Goal: Information Seeking & Learning: Learn about a topic

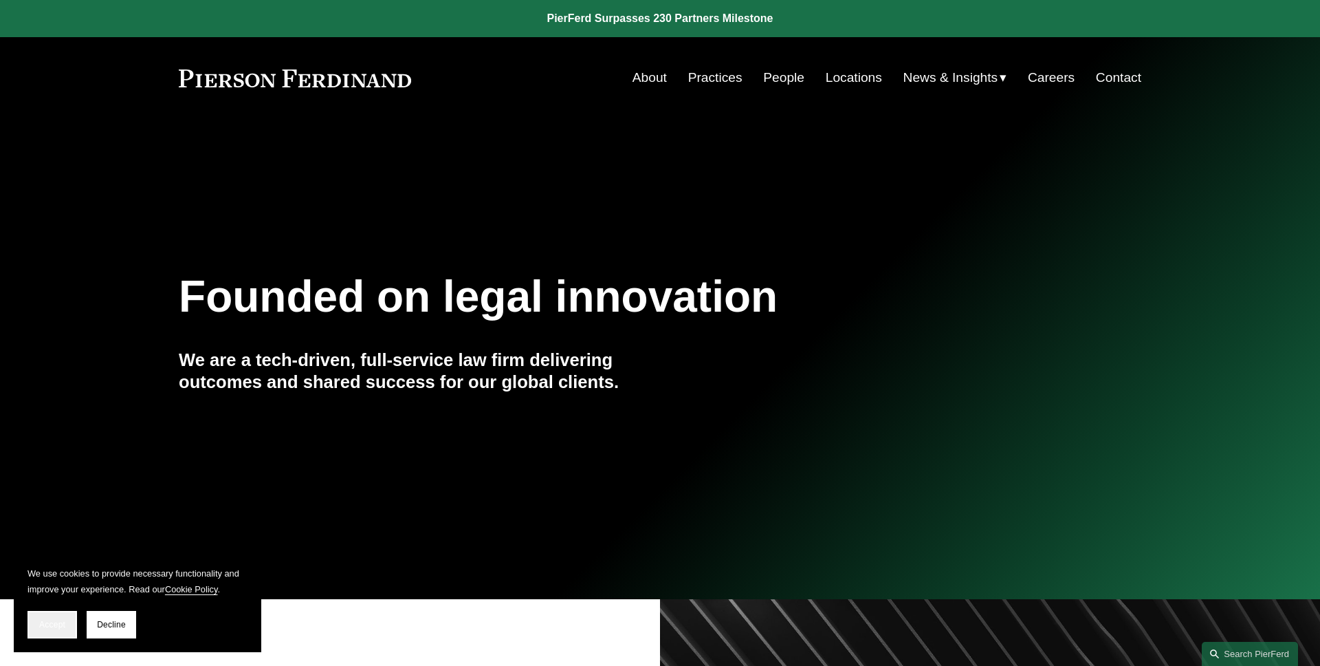
click at [41, 619] on span "Accept" at bounding box center [52, 624] width 26 height 10
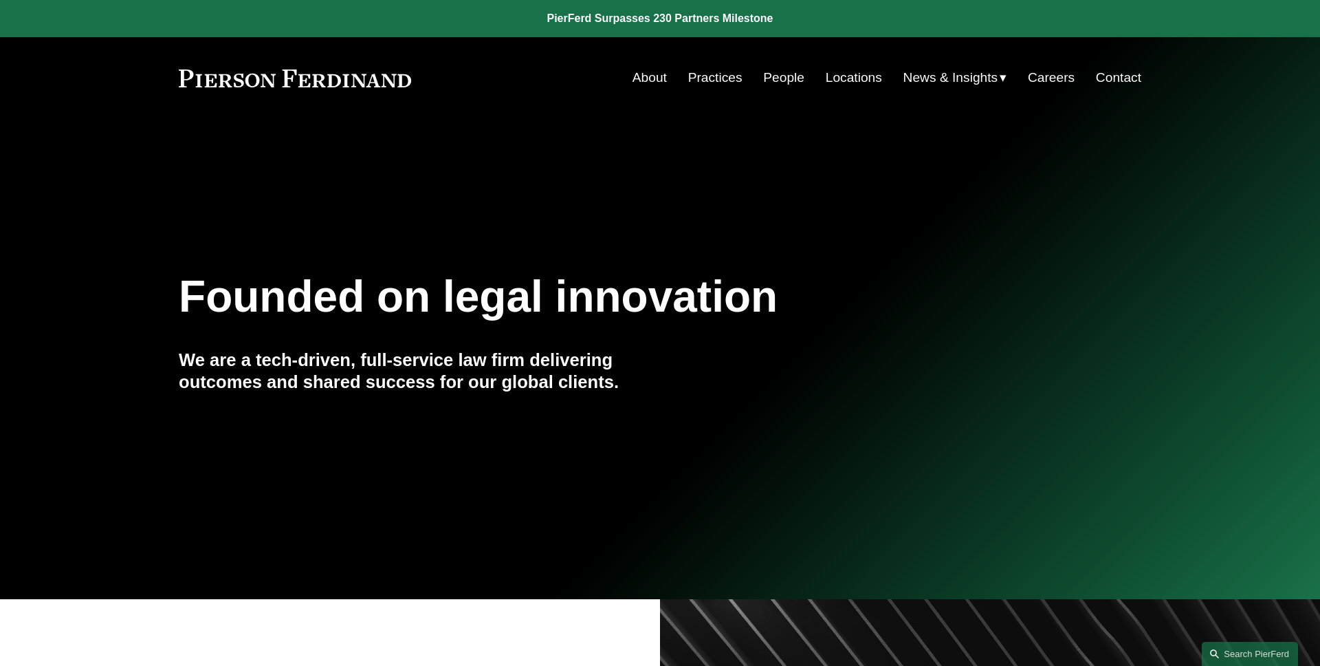
click at [0, 0] on span "News" at bounding box center [0, 0] width 0 height 0
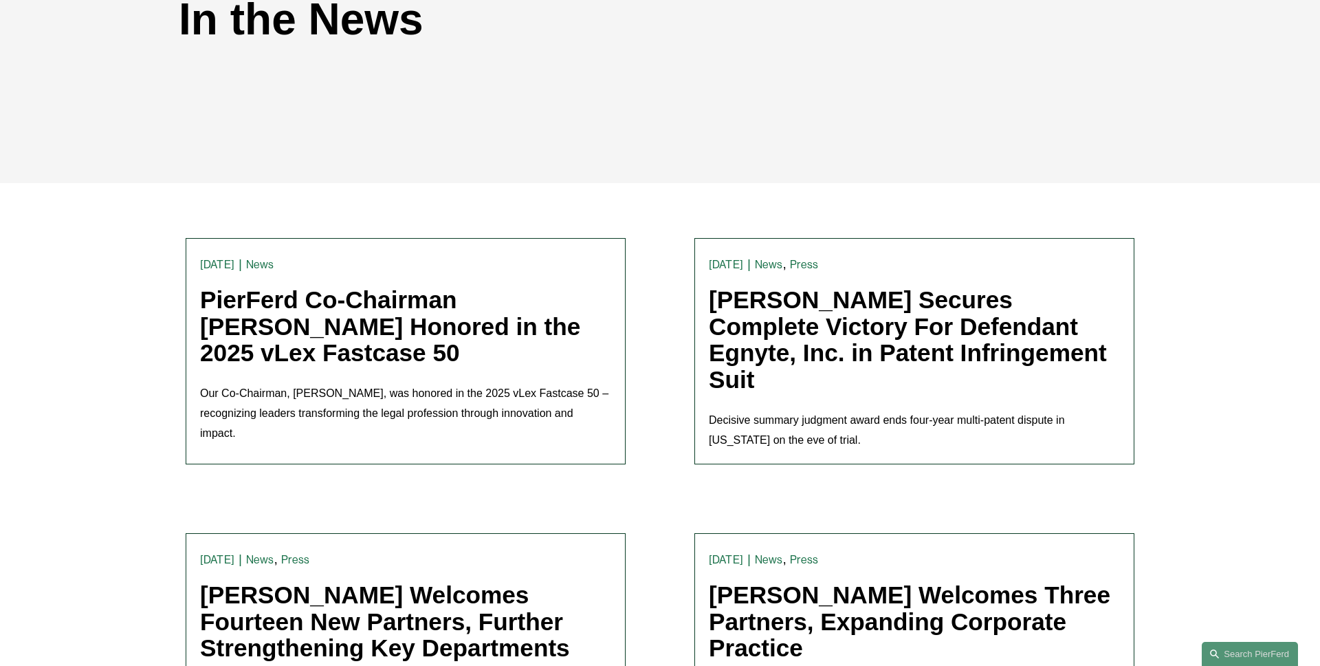
scroll to position [298, 0]
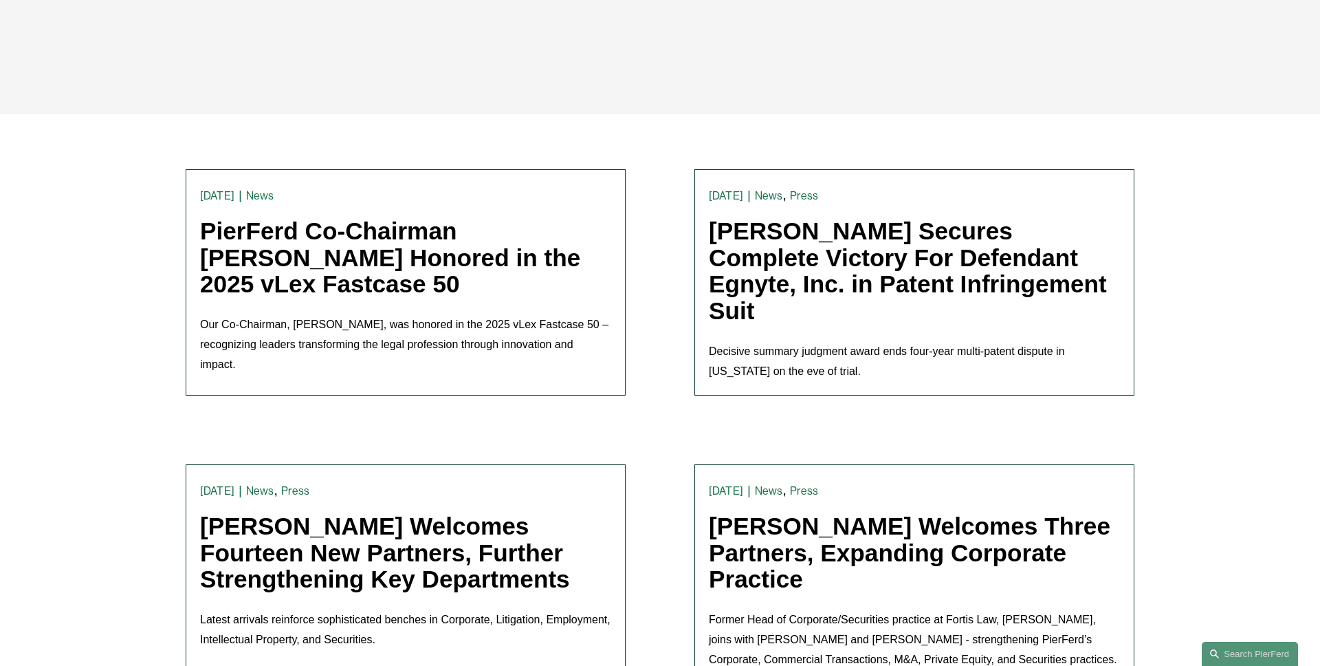
click at [831, 263] on link "[PERSON_NAME] Secures Complete Victory For Defendant Egnyte, Inc. in Patent Inf…" at bounding box center [908, 270] width 398 height 107
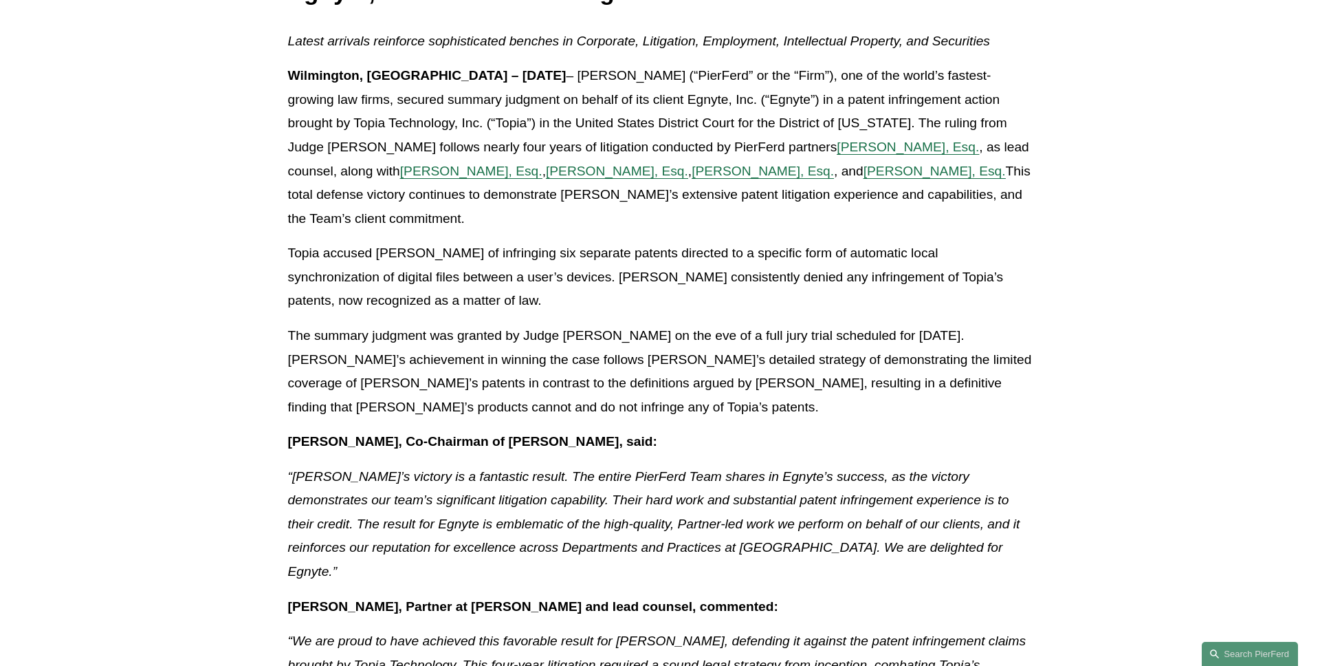
scroll to position [327, 0]
click at [175, 357] on article "Back to News & Events [PERSON_NAME] Secures Complete Victory For Defendant Egny…" at bounding box center [660, 617] width 1320 height 1650
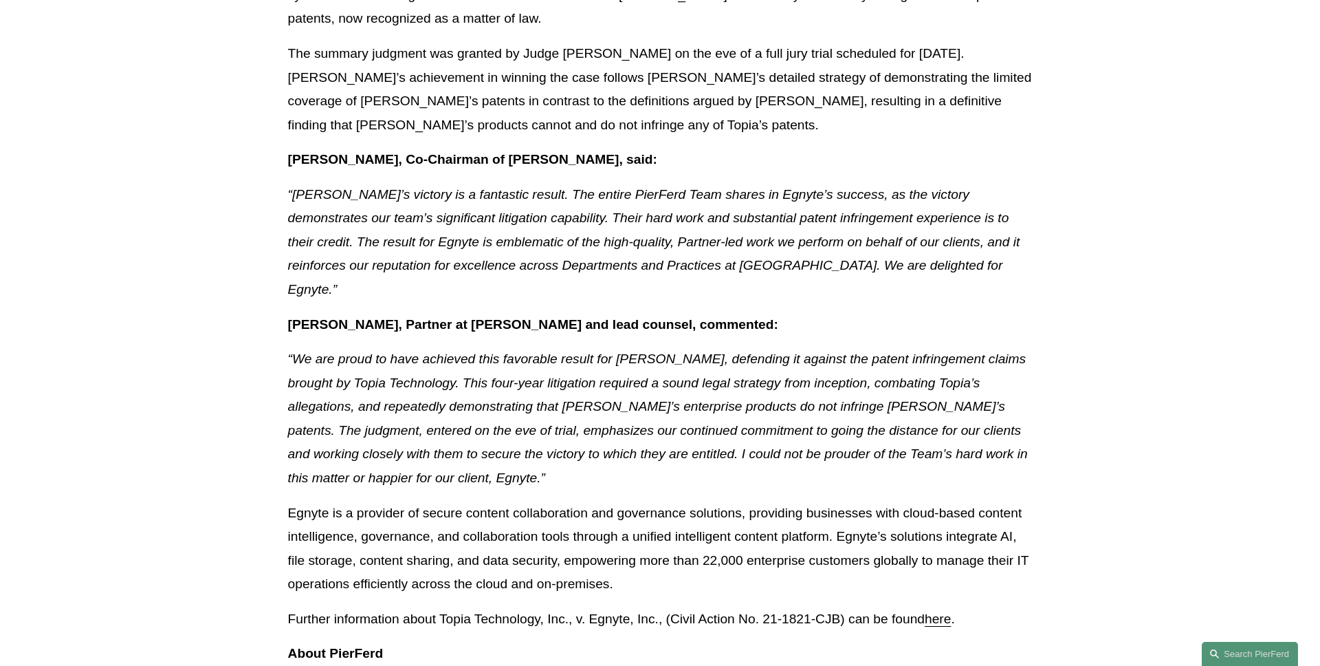
scroll to position [646, 0]
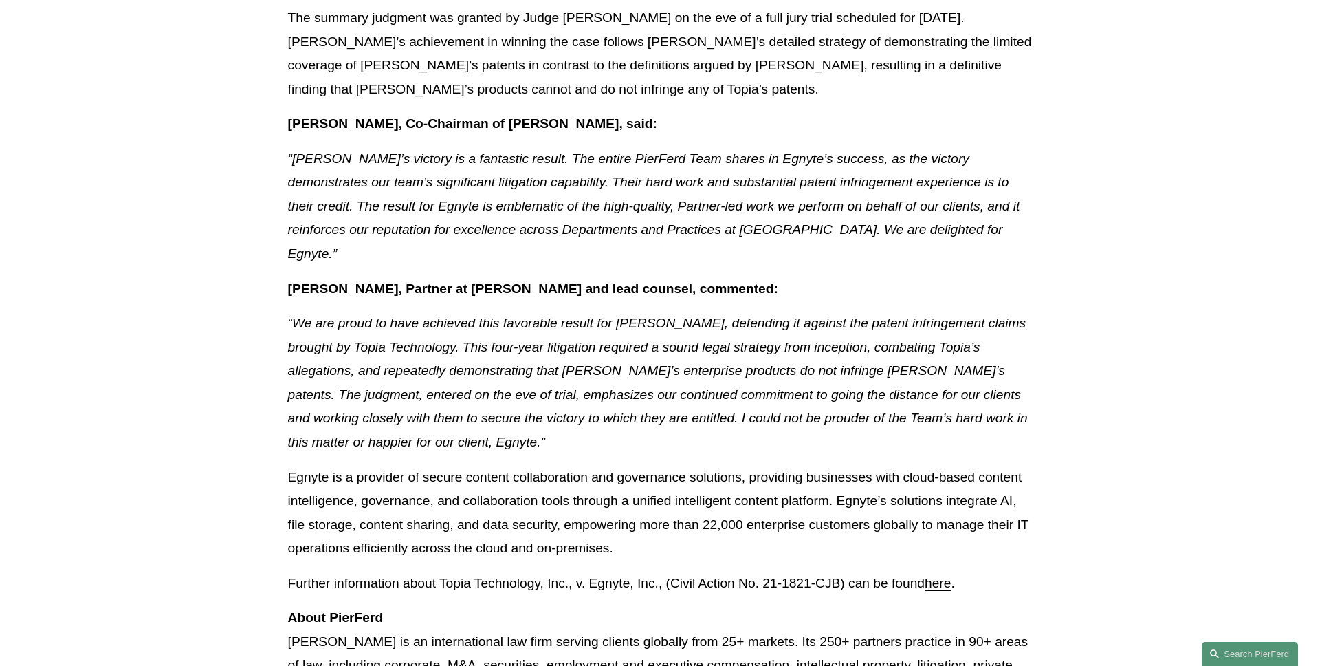
click at [943, 575] on link "here" at bounding box center [938, 582] width 26 height 14
click at [116, 219] on article "Back to News & Events [PERSON_NAME] Secures Complete Victory For Defendant Egny…" at bounding box center [660, 298] width 1320 height 1650
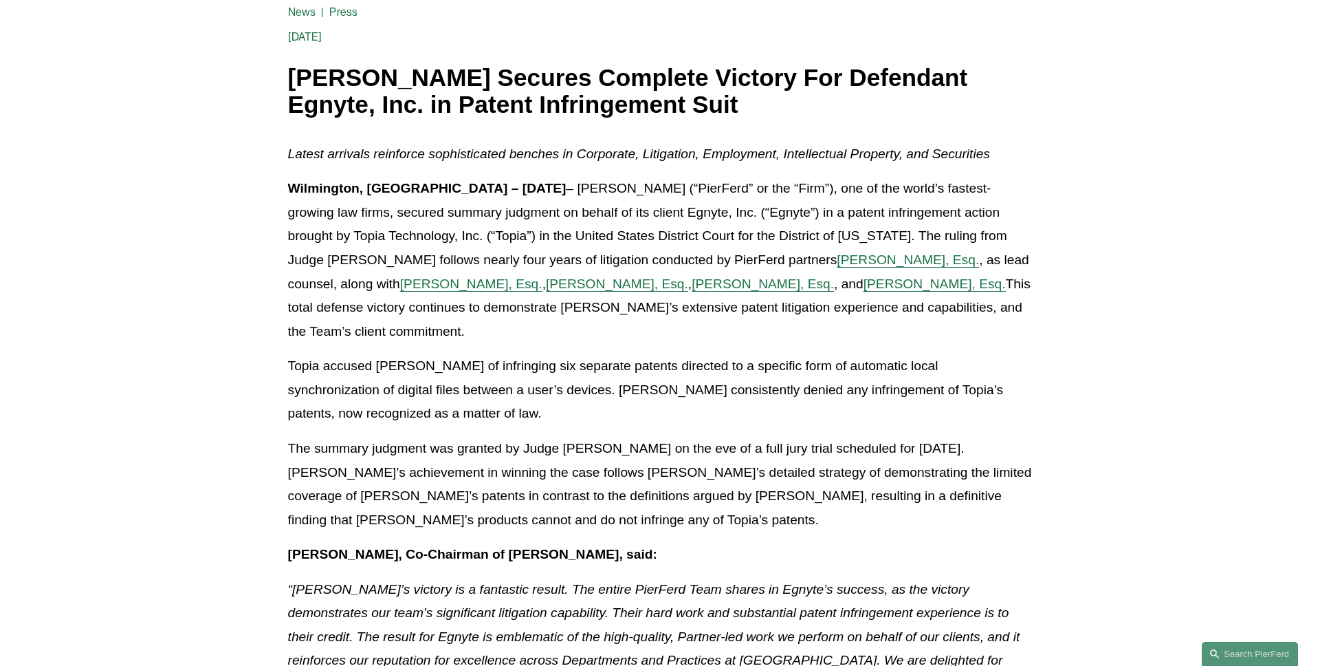
scroll to position [0, 0]
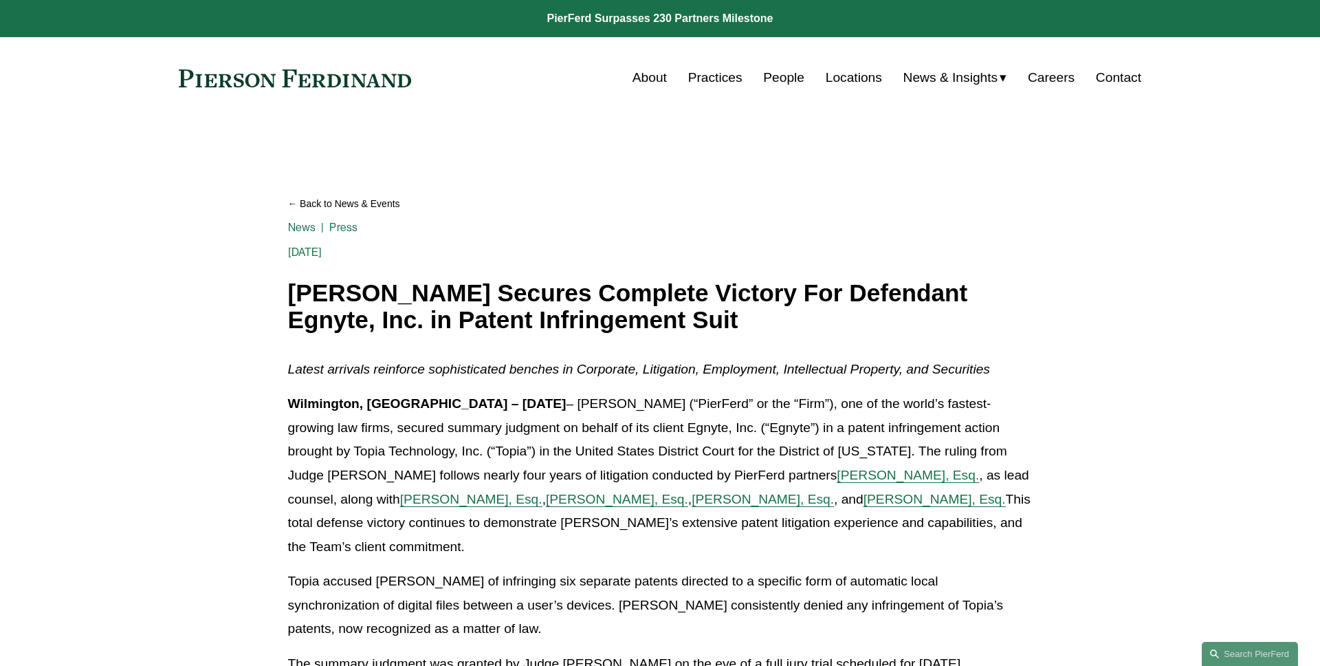
click at [375, 206] on link "Back to News & Events" at bounding box center [660, 204] width 745 height 24
